Goal: Find specific page/section: Find specific page/section

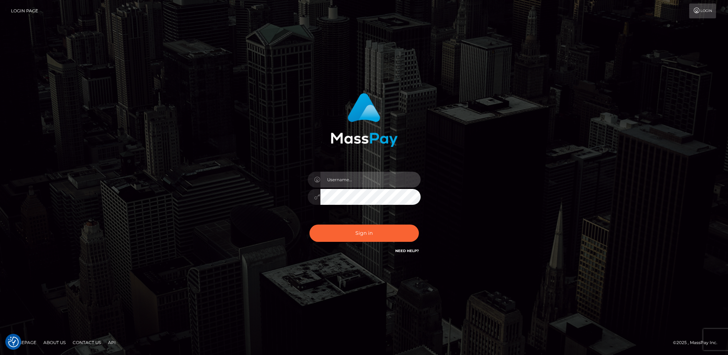
click at [391, 184] on input "text" at bounding box center [371, 180] width 100 height 16
type input "lady.v"
drag, startPoint x: 357, startPoint y: 230, endPoint x: 361, endPoint y: 230, distance: 4.3
click at [358, 230] on button "Sign in" at bounding box center [364, 233] width 109 height 17
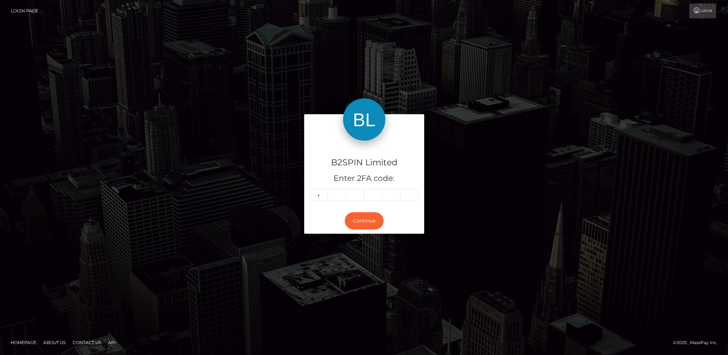
type input "4"
type input "3"
type input "4"
type input "2"
type input "3"
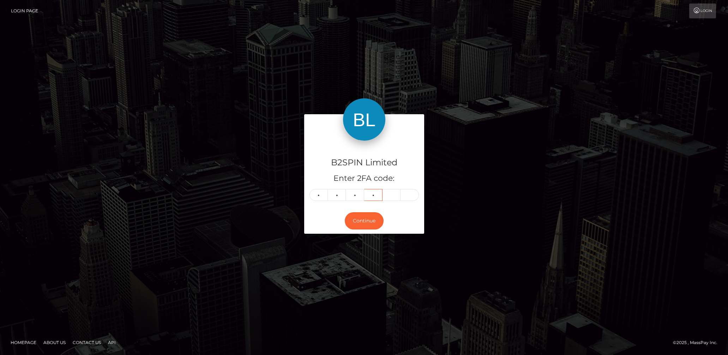
type input "2"
type input "8"
type input "2"
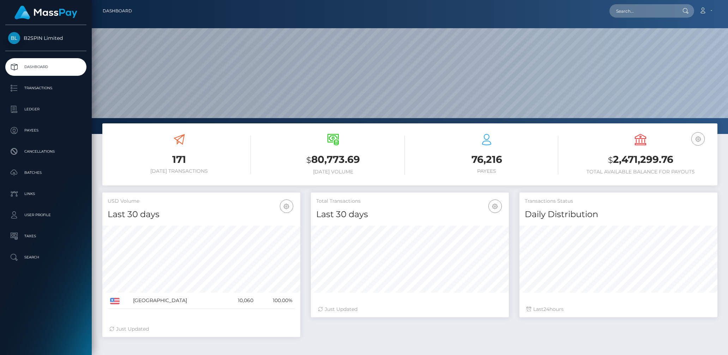
scroll to position [125, 198]
click at [646, 17] on div "Loading... Loading... Account Edit Profile Logout" at bounding box center [428, 11] width 580 height 15
click at [642, 9] on input "text" at bounding box center [643, 10] width 66 height 13
paste input "3221370"
type input "3221370"
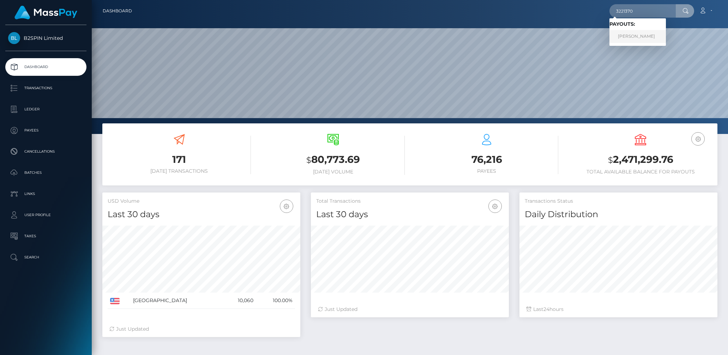
click at [639, 35] on link "DROR HERTZ" at bounding box center [638, 36] width 56 height 13
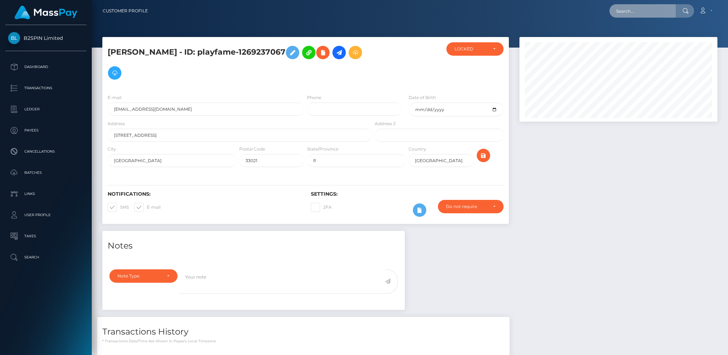
click at [647, 6] on input "text" at bounding box center [643, 10] width 66 height 13
paste input "3221252"
click at [632, 10] on input "3221252" at bounding box center [643, 10] width 66 height 13
paste input "190772730"
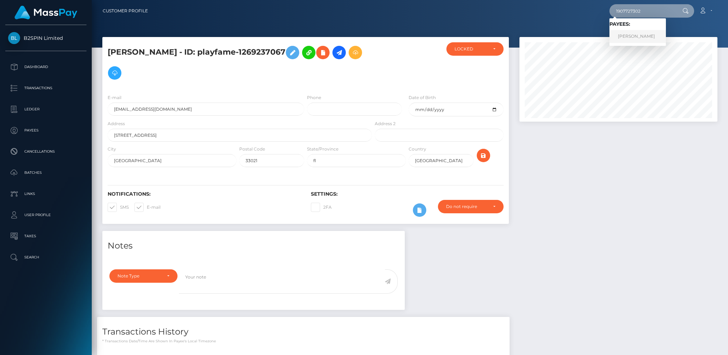
type input "1907727302"
click at [629, 38] on link "[PERSON_NAME]" at bounding box center [638, 36] width 56 height 13
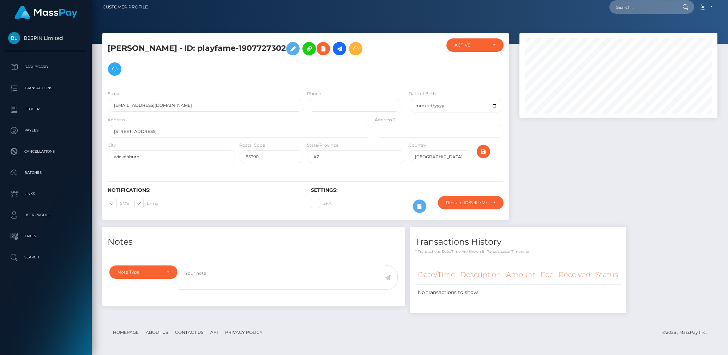
scroll to position [85, 198]
click at [624, 6] on input "text" at bounding box center [643, 6] width 66 height 13
paste input "[EMAIL_ADDRESS][DOMAIN_NAME]"
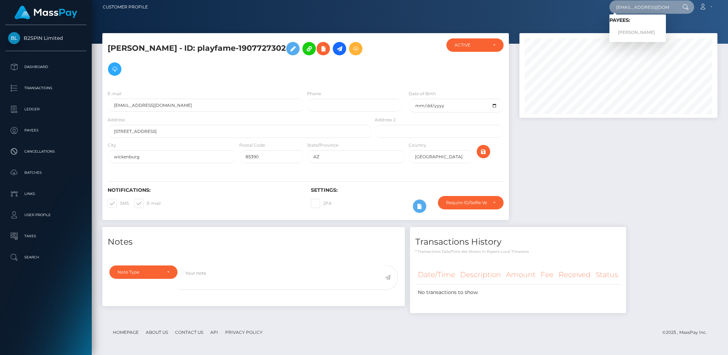
click at [634, 10] on input "[EMAIL_ADDRESS][DOMAIN_NAME]" at bounding box center [643, 6] width 66 height 13
paste input "3221007"
click at [630, 7] on input "3221007" at bounding box center [643, 6] width 66 height 13
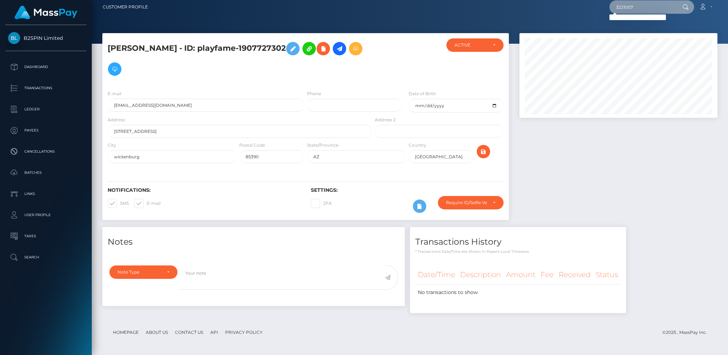
click at [630, 7] on input "3221007" at bounding box center [643, 6] width 66 height 13
paste input "1907727302"
type input "1907727302"
click at [635, 30] on link "JOSE ANTONIO SANCHEZ" at bounding box center [638, 32] width 56 height 13
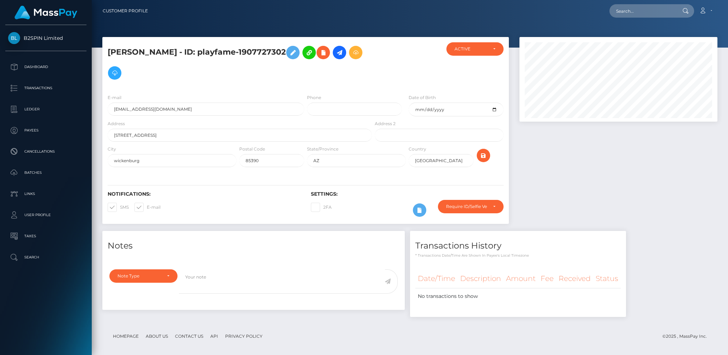
scroll to position [4, 0]
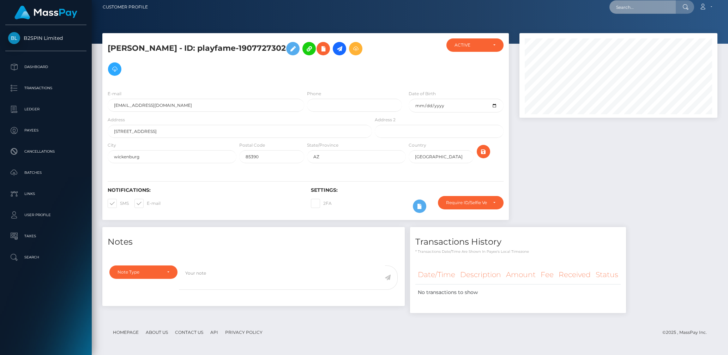
click at [628, 11] on input "text" at bounding box center [643, 6] width 66 height 13
paste input "sanch3zjo55@gmail.com"
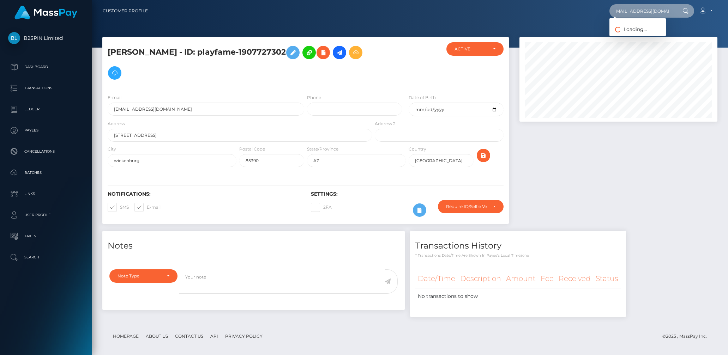
scroll to position [0, 0]
type input "sanch3zjo55@gmail.com"
click at [629, 32] on link "JOSE ANTONIO SANCHEZ" at bounding box center [638, 36] width 56 height 13
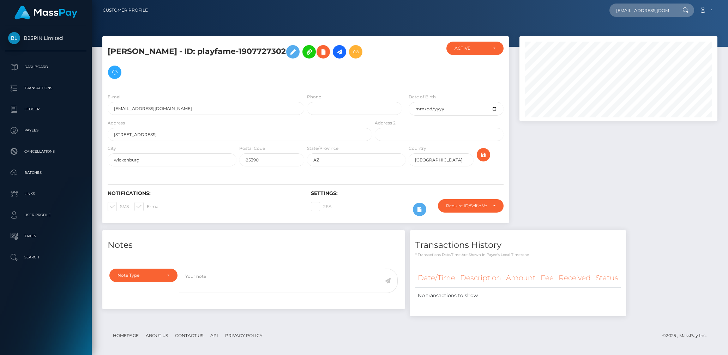
scroll to position [0, 0]
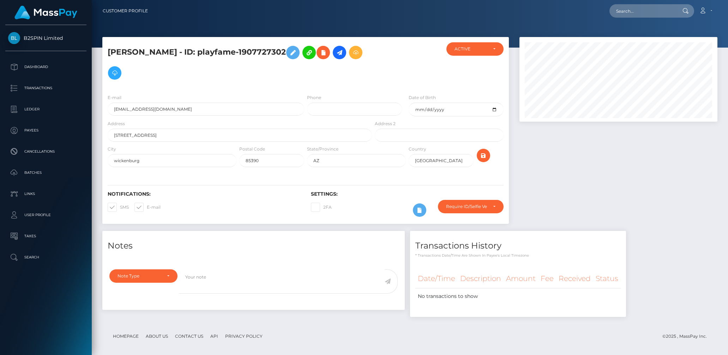
scroll to position [85, 198]
click at [632, 11] on input "text" at bounding box center [643, 10] width 66 height 13
paste input "3220551"
click at [632, 13] on input "3220551" at bounding box center [643, 10] width 66 height 13
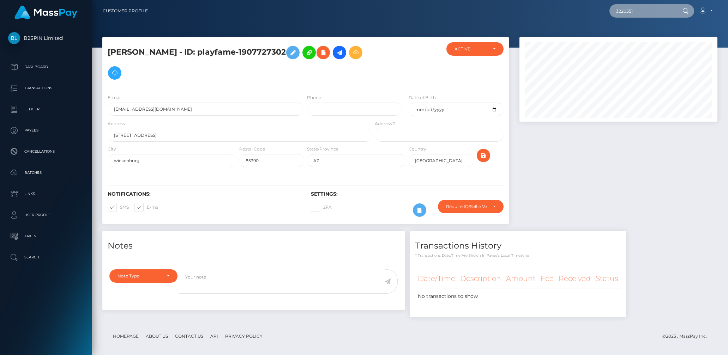
click at [632, 13] on input "3220551" at bounding box center [643, 10] width 66 height 13
paste input "1870781595"
type input "1870781595"
click at [632, 37] on link "ZHIJIE JIANG" at bounding box center [638, 36] width 56 height 13
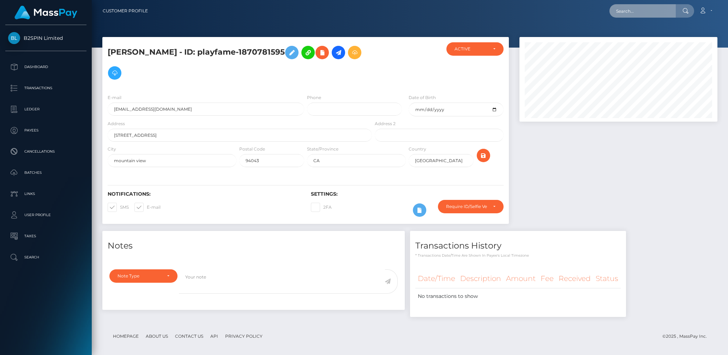
click at [626, 11] on input "text" at bounding box center [643, 10] width 66 height 13
paste input "[EMAIL_ADDRESS][DOMAIN_NAME]"
type input "[EMAIL_ADDRESS][DOMAIN_NAME]"
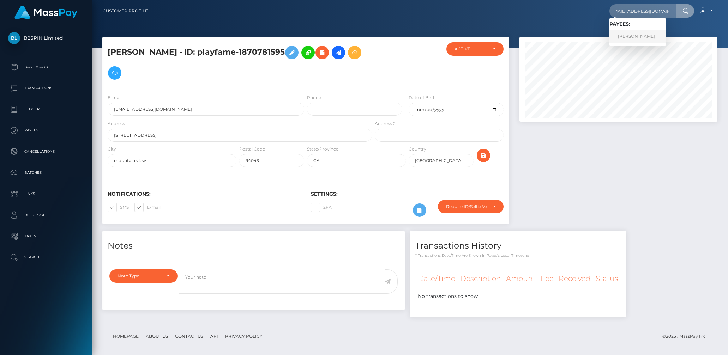
click at [636, 31] on link "[PERSON_NAME]" at bounding box center [638, 36] width 56 height 13
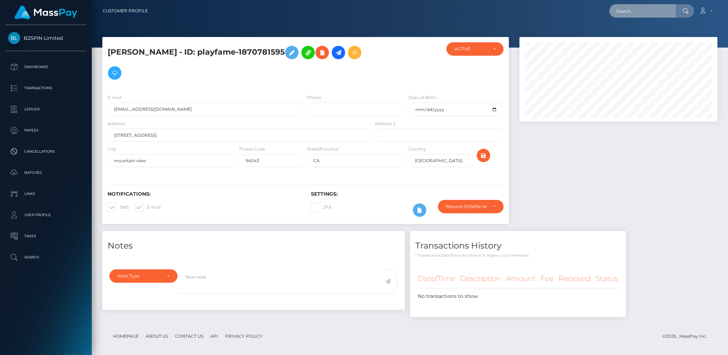
click at [629, 16] on input "text" at bounding box center [643, 10] width 66 height 13
paste input "3219026"
type input "3219026"
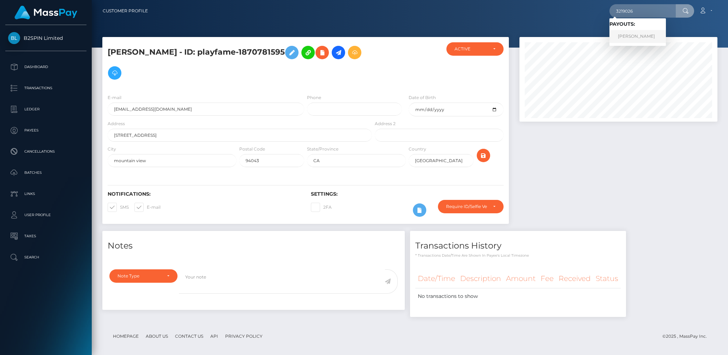
click at [636, 34] on link "[PERSON_NAME]" at bounding box center [638, 36] width 56 height 13
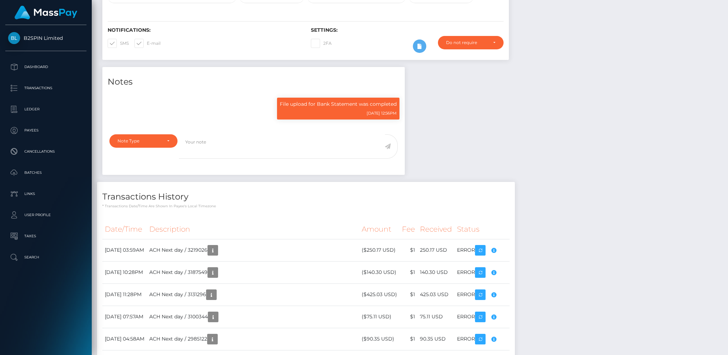
scroll to position [183, 0]
